Goal: Book appointment/travel/reservation

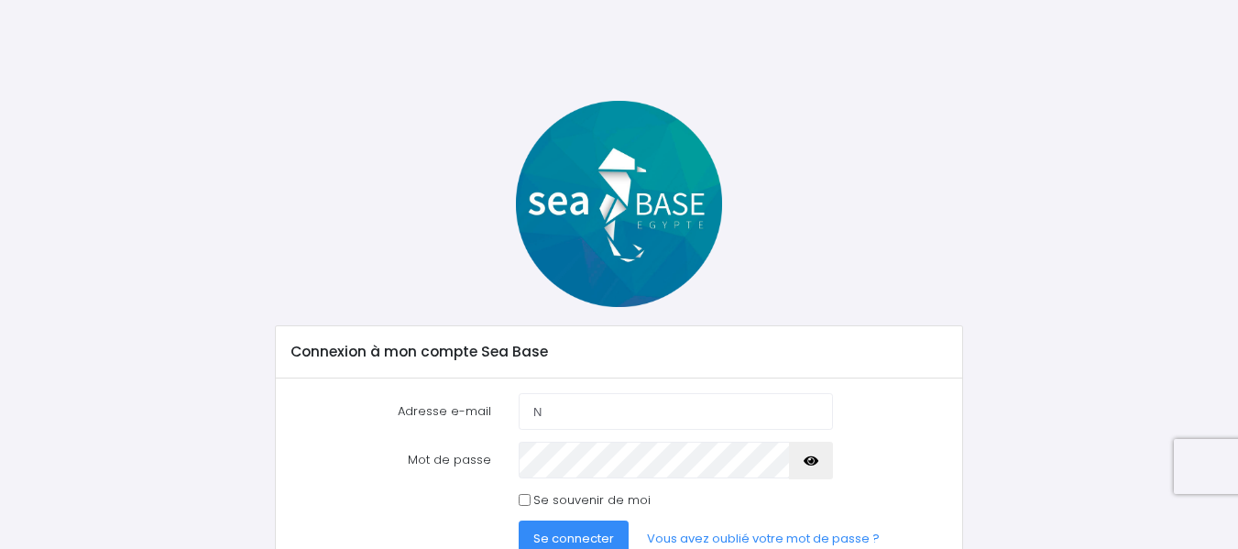
type input "[EMAIL_ADDRESS][DOMAIN_NAME]"
click at [577, 535] on span "Se connecter" at bounding box center [573, 538] width 81 height 17
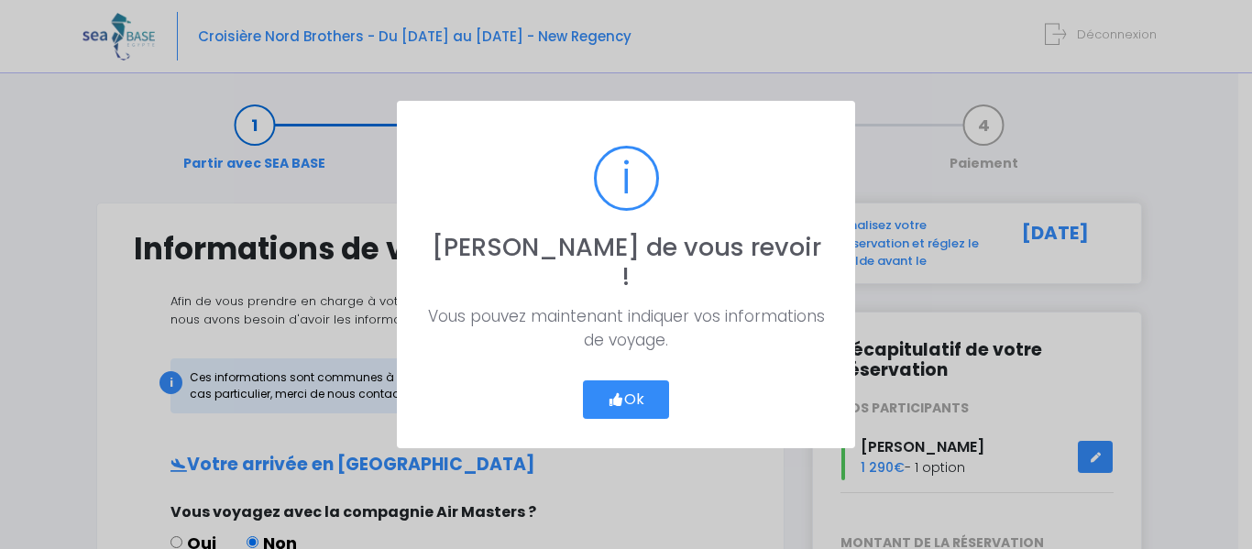
click at [625, 393] on button "Ok" at bounding box center [626, 399] width 86 height 38
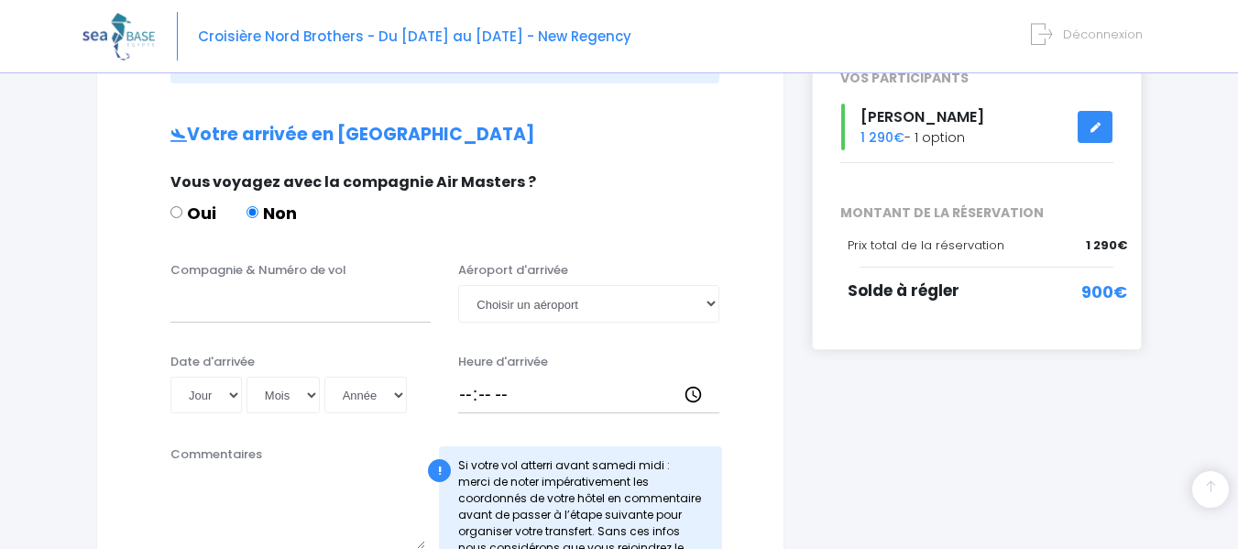
scroll to position [367, 0]
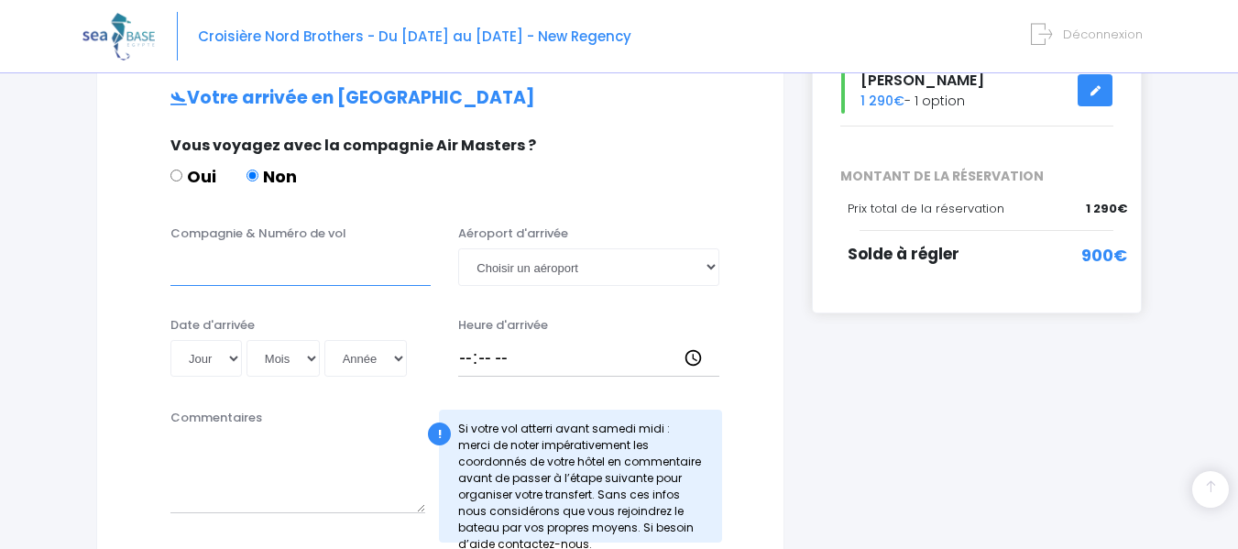
click at [255, 275] on input "Compagnie & Numéro de vol" at bounding box center [300, 266] width 260 height 37
type input "easyjet EJU4495"
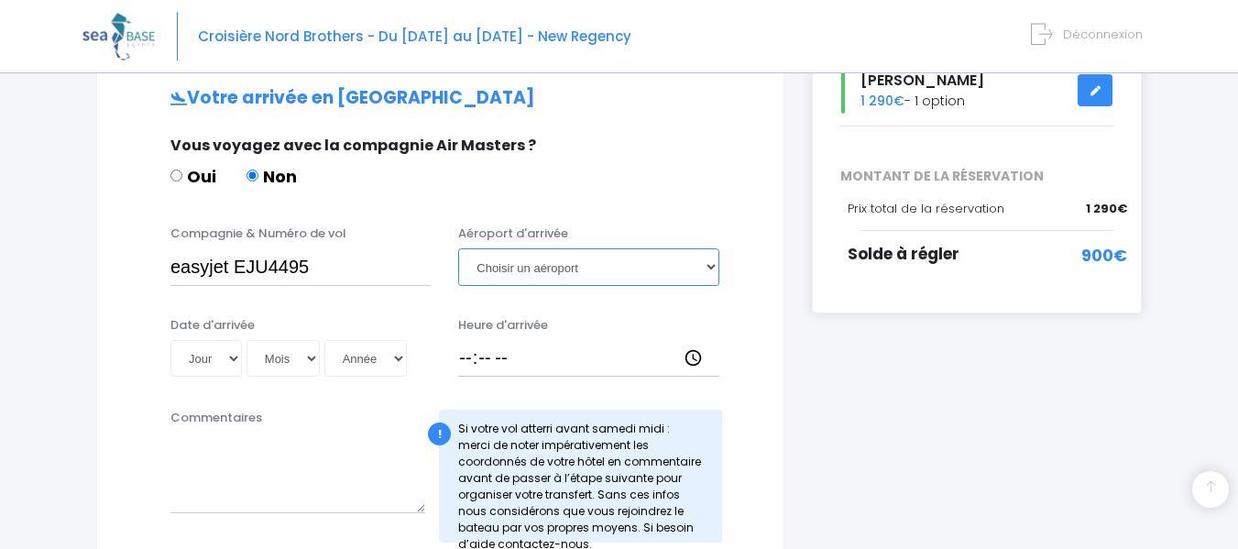
click at [695, 272] on select "Choisir un aéroport Hurghada Marsa Alam" at bounding box center [588, 266] width 260 height 37
select select "Hurghada"
click at [458, 248] on select "Choisir un aéroport Hurghada Marsa Alam" at bounding box center [588, 266] width 260 height 37
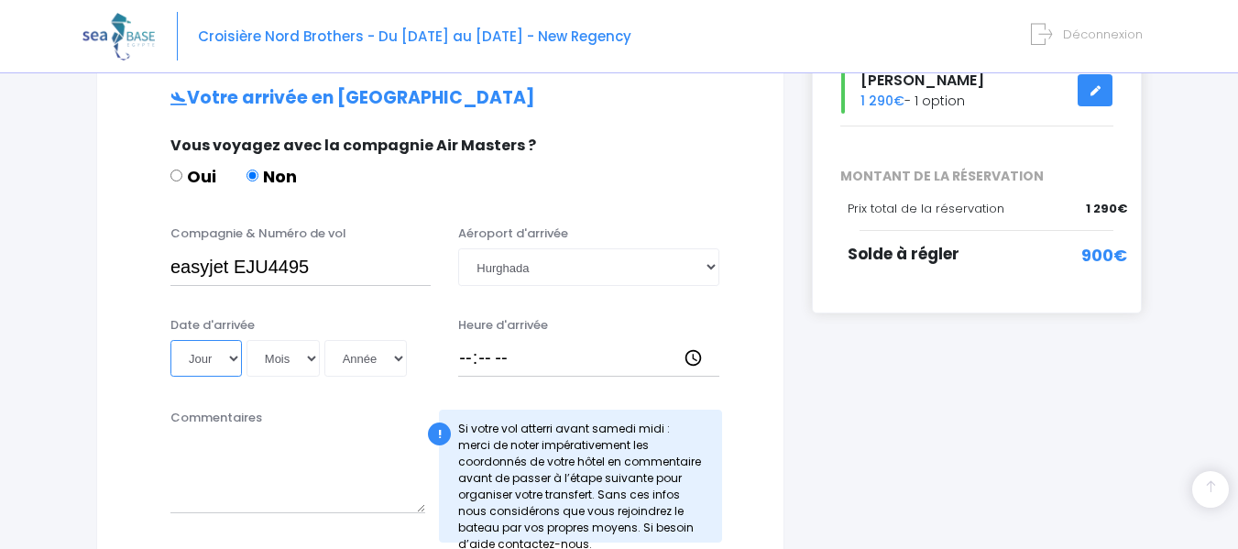
click at [234, 361] on select "Jour 01 02 03 04 05 06 07 08 09 10 11 12 13 14 15 16 17 18 19 20 21 22 23 24 25…" at bounding box center [205, 358] width 71 height 37
select select "08"
click at [170, 340] on select "Jour 01 02 03 04 05 06 07 08 09 10 11 12 13 14 15 16 17 18 19 20 21 22 23 24 25…" at bounding box center [205, 358] width 71 height 37
click at [311, 351] on select "Mois 01 02 03 04 05 06 07 08 09 10 11 12" at bounding box center [283, 358] width 73 height 37
select select "11"
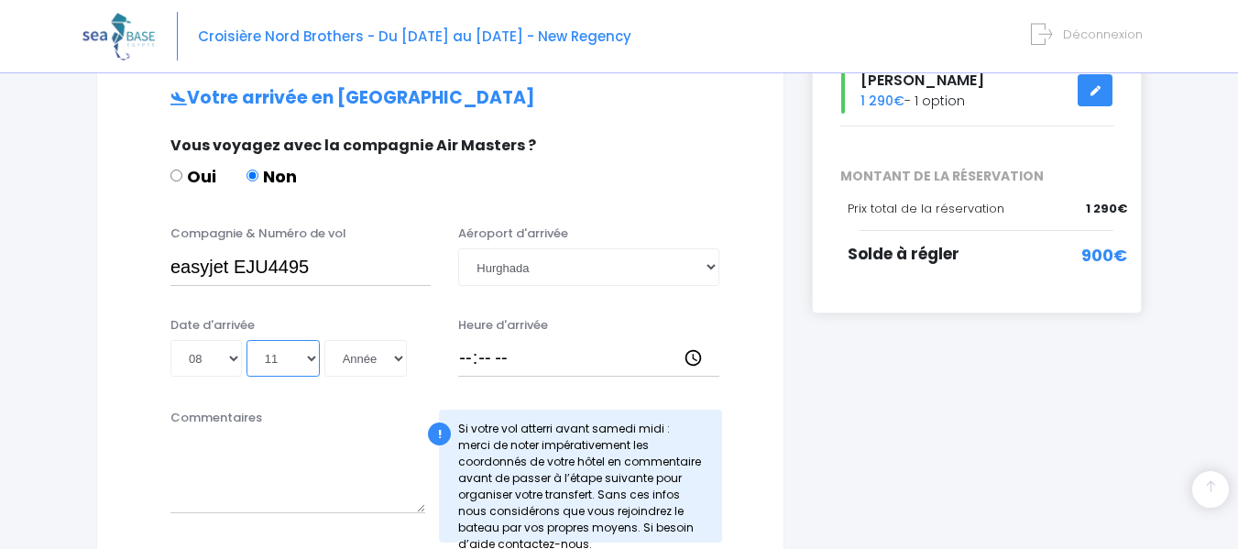
click at [247, 340] on select "Mois 01 02 03 04 05 06 07 08 09 10 11 12" at bounding box center [283, 358] width 73 height 37
click at [394, 357] on select "Année 2045 2044 2043 2042 2041 2040 2039 2038 2037 2036 2035 2034 2033 2032 203…" at bounding box center [365, 358] width 82 height 37
select select "2025"
click at [324, 340] on select "Année 2045 2044 2043 2042 2041 2040 2039 2038 2037 2036 2035 2034 2033 2032 203…" at bounding box center [365, 358] width 82 height 37
type input "2025-11-08"
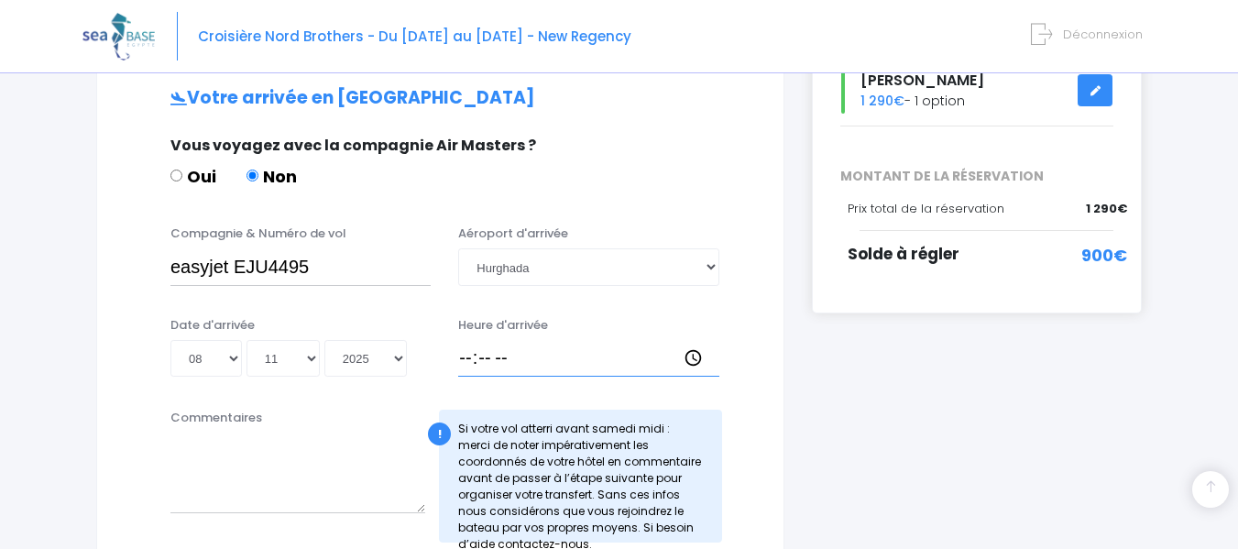
click at [472, 349] on input "Heure d'arrivée" at bounding box center [588, 358] width 260 height 37
click at [549, 360] on input "18:28" at bounding box center [588, 358] width 260 height 37
click at [509, 353] on input "18:28" at bounding box center [588, 358] width 260 height 37
click at [506, 353] on input "18:28" at bounding box center [588, 358] width 260 height 37
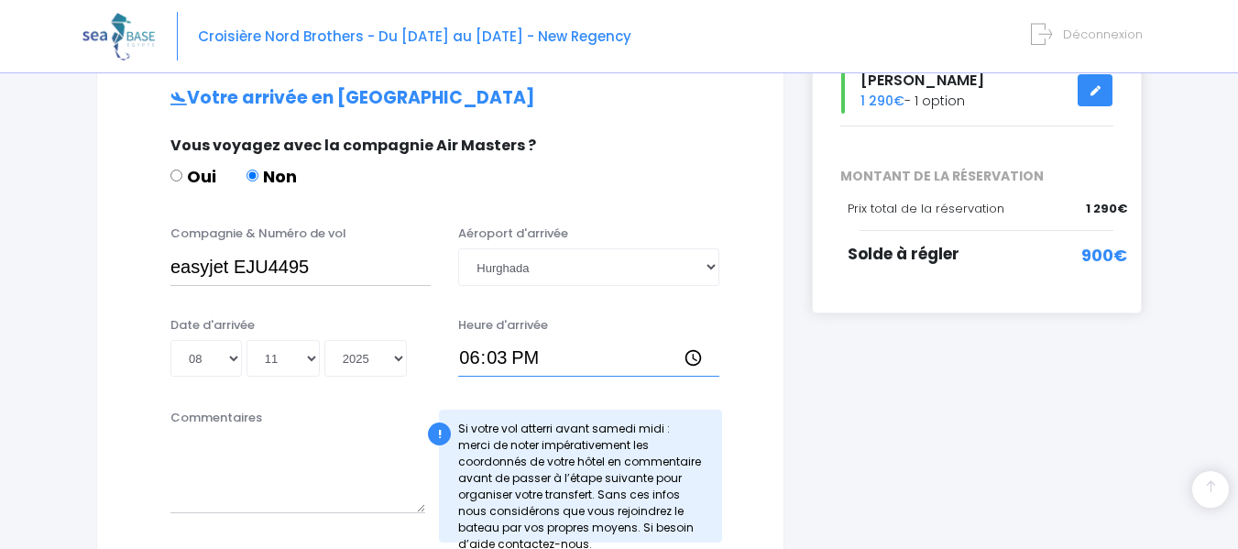
type input "18:30"
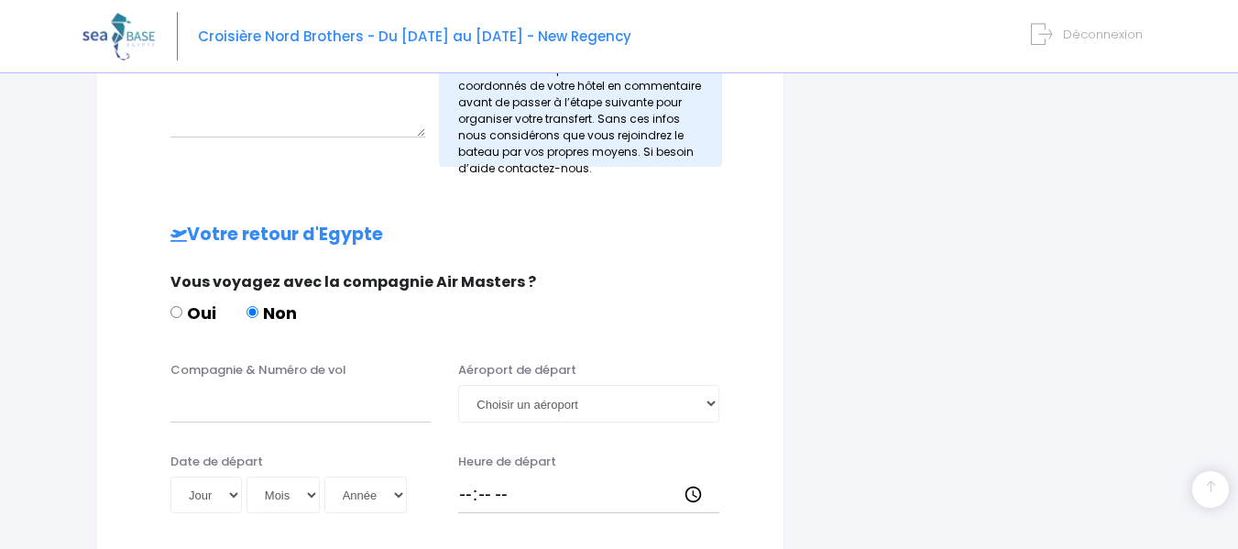
scroll to position [770, 0]
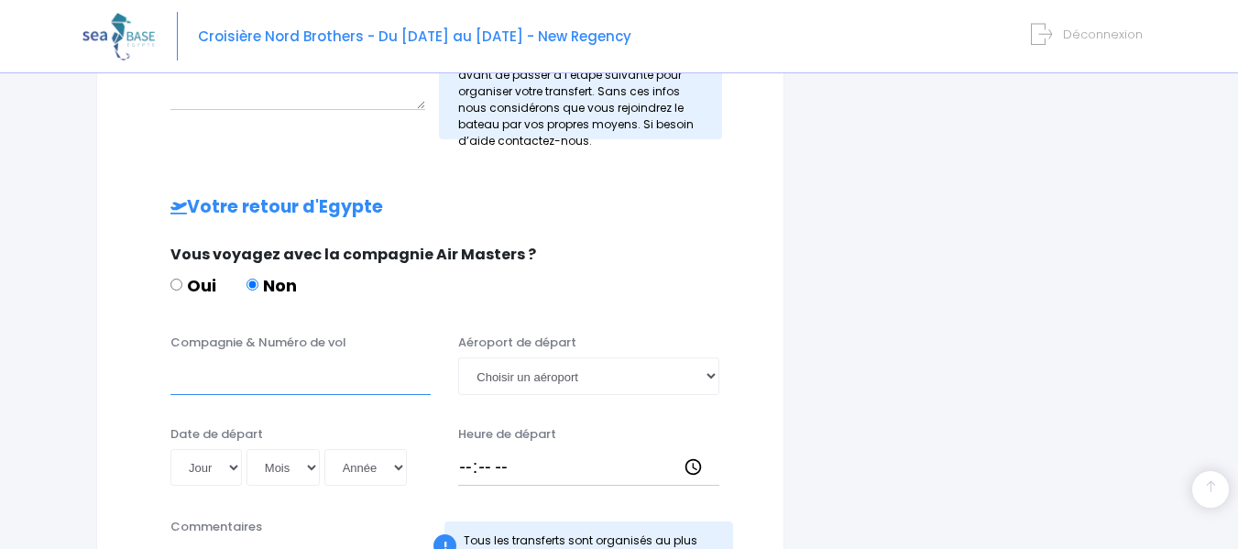
click at [225, 373] on input "Compagnie & Numéro de vol" at bounding box center [300, 375] width 260 height 37
type input "Easyjet 4496"
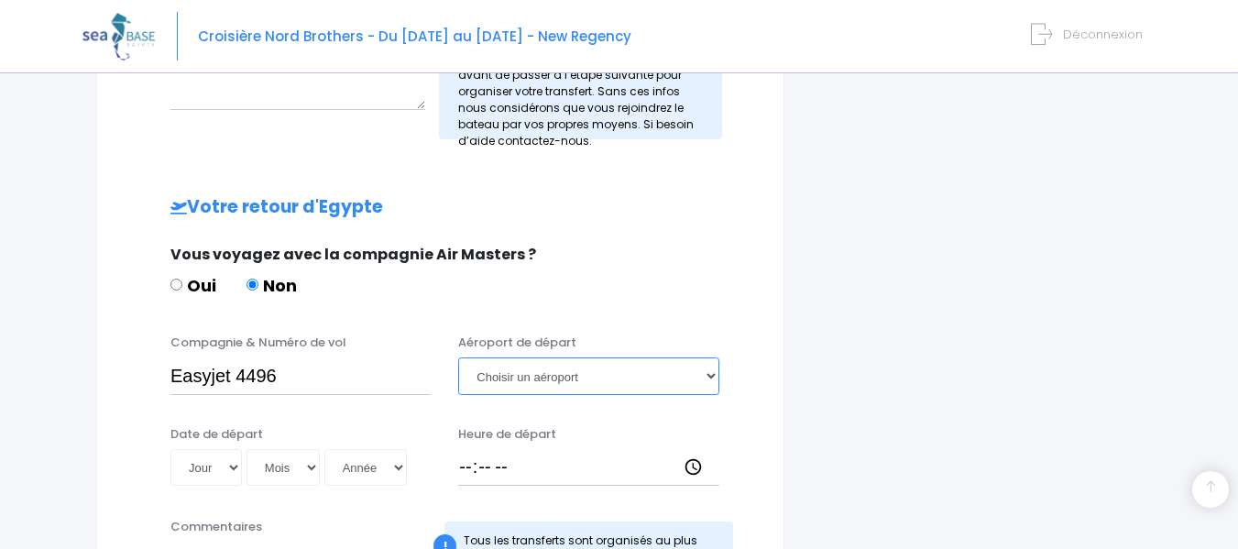
click at [518, 368] on select "Choisir un aéroport Hurghada Marsa Alam" at bounding box center [588, 375] width 260 height 37
select select "Hurghada"
click at [458, 357] on select "Choisir un aéroport Hurghada Marsa Alam" at bounding box center [588, 375] width 260 height 37
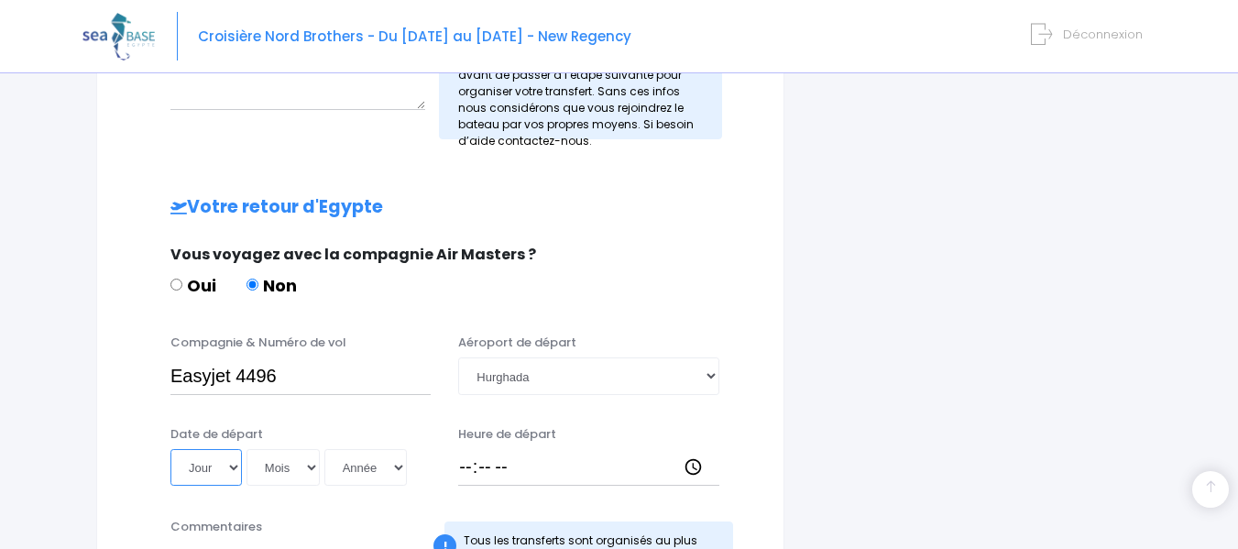
click at [235, 464] on select "Jour 01 02 03 04 05 06 07 08 09 10 11 12 13 14 15 16 17 18 19 20 21 22 23 24 25…" at bounding box center [205, 467] width 71 height 37
select select "15"
click at [170, 449] on select "Jour 01 02 03 04 05 06 07 08 09 10 11 12 13 14 15 16 17 18 19 20 21 22 23 24 25…" at bounding box center [205, 467] width 71 height 37
click at [310, 467] on select "Mois 01 02 03 04 05 06 07 08 09 10 11 12" at bounding box center [283, 467] width 73 height 37
select select "11"
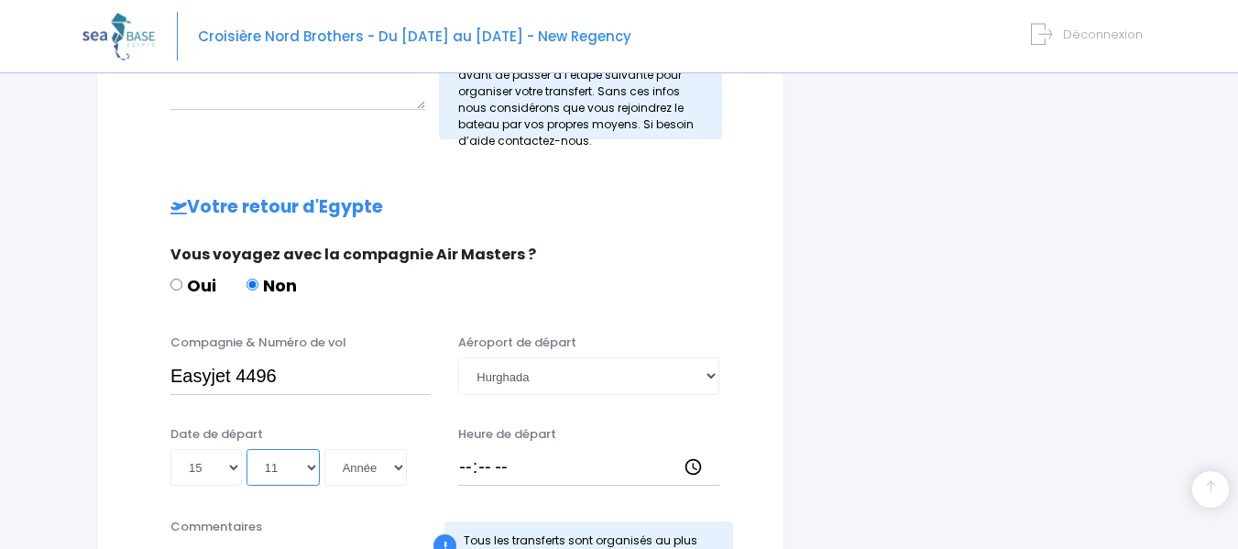
click at [247, 449] on select "Mois 01 02 03 04 05 06 07 08 09 10 11 12" at bounding box center [283, 467] width 73 height 37
click at [402, 476] on select "Année 2045 2044 2043 2042 2041 2040 2039 2038 2037 2036 2035 2034 2033 2032 203…" at bounding box center [365, 467] width 82 height 37
select select "2025"
click at [324, 449] on select "Année 2045 2044 2043 2042 2041 2040 2039 2038 2037 2036 2035 2034 2033 2032 203…" at bounding box center [365, 467] width 82 height 37
type input "2025-11-15"
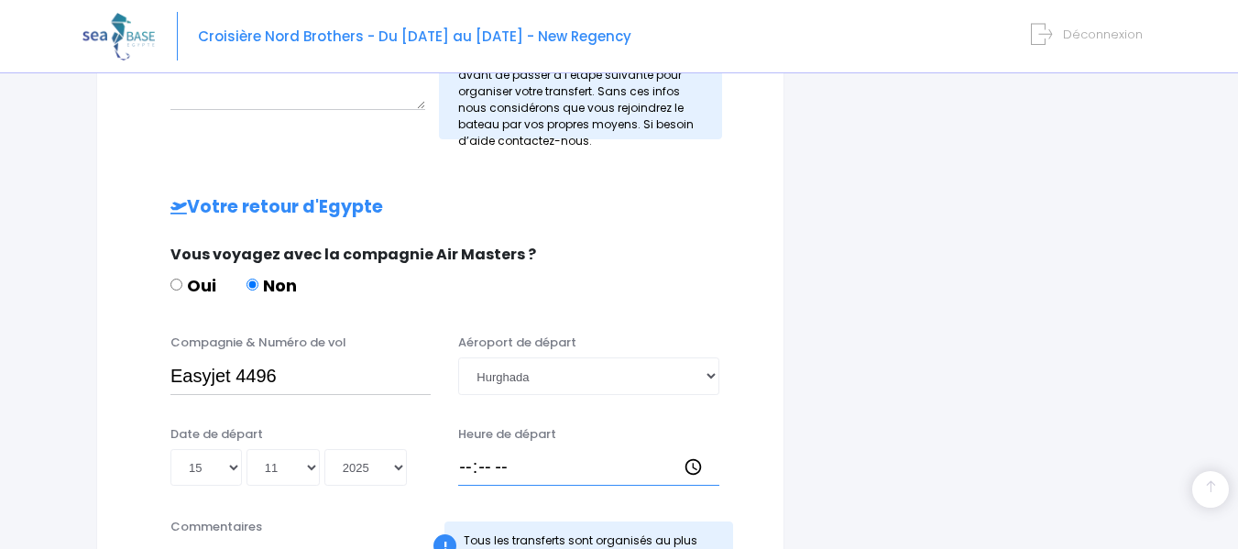
click at [465, 467] on input "Heure de départ" at bounding box center [588, 467] width 260 height 37
type input "19:30"
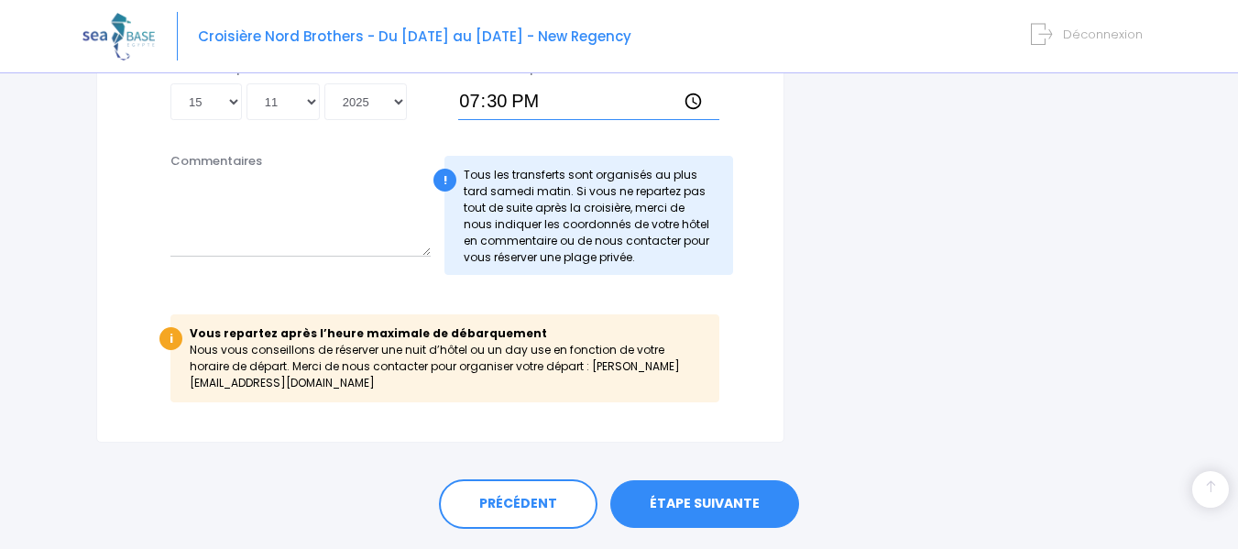
scroll to position [1137, 0]
click at [703, 483] on link "ÉTAPE SUIVANTE" at bounding box center [704, 503] width 189 height 48
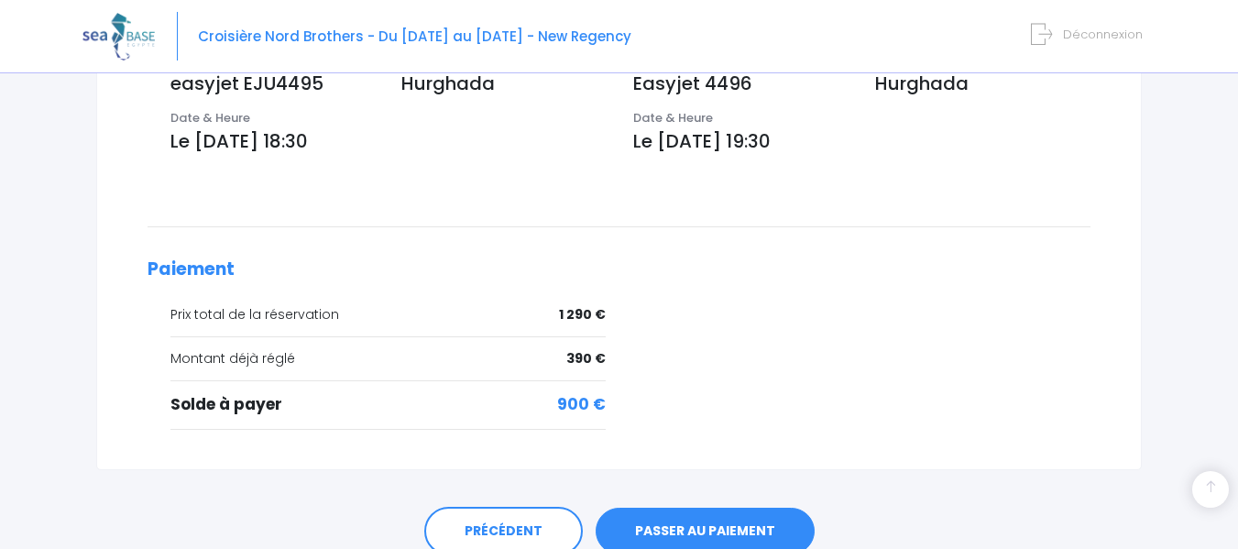
scroll to position [740, 0]
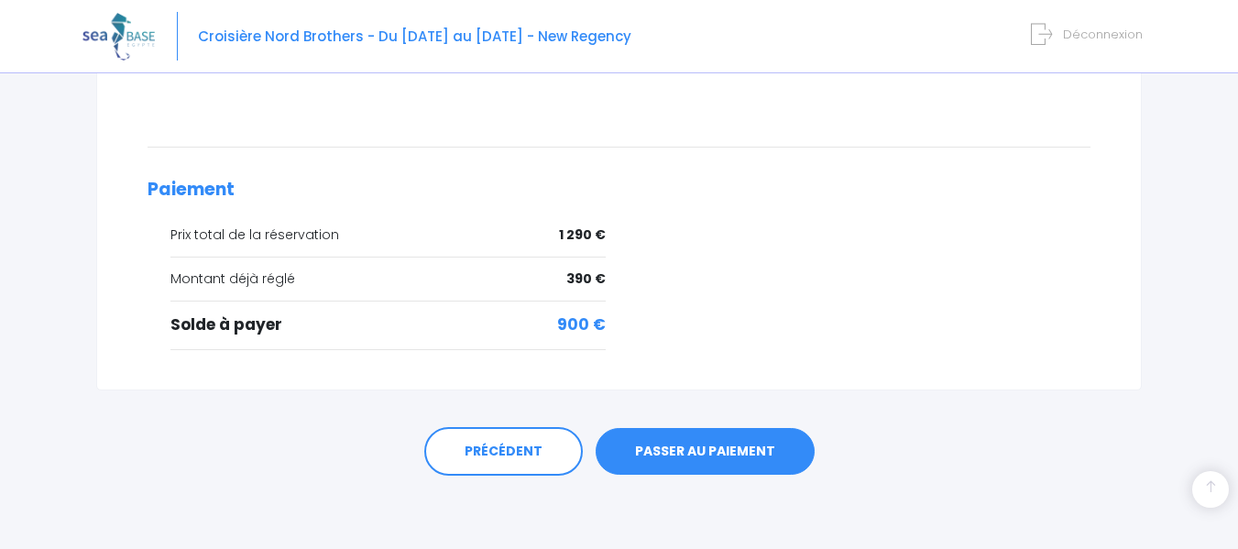
click at [696, 457] on link "PASSER AU PAIEMENT" at bounding box center [705, 452] width 219 height 48
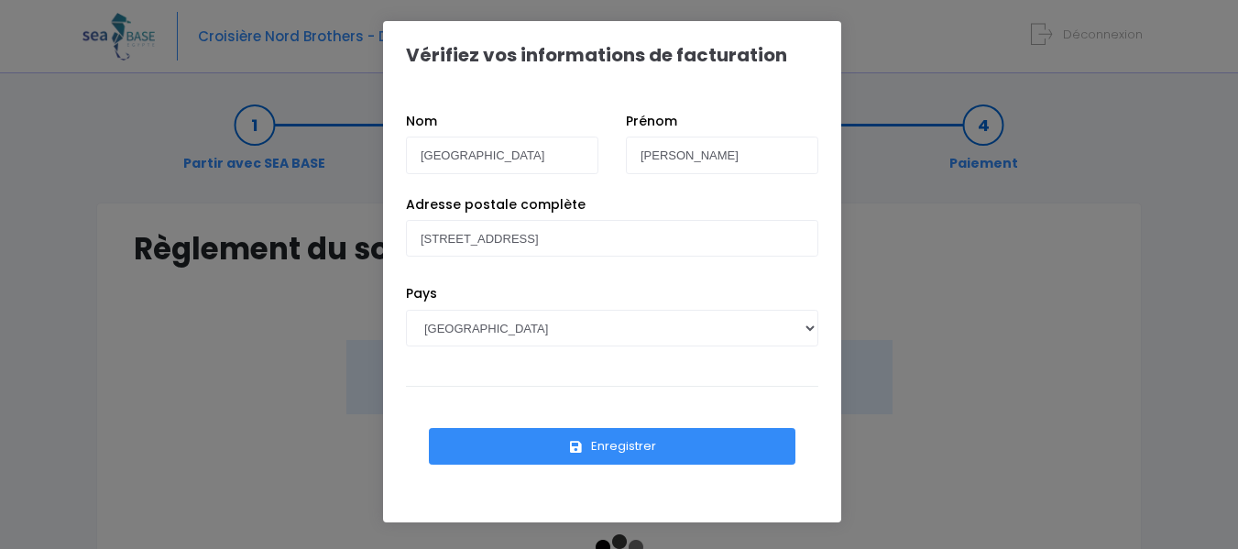
click at [646, 445] on button "Enregistrer" at bounding box center [612, 446] width 367 height 37
